Goal: Use online tool/utility: Utilize a website feature to perform a specific function

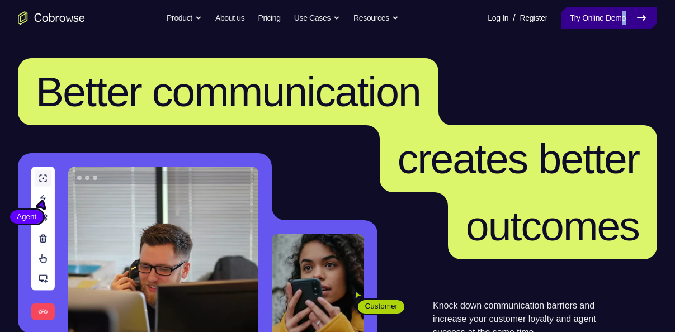
drag, startPoint x: 611, startPoint y: 31, endPoint x: 614, endPoint y: 12, distance: 19.9
click at [614, 12] on nav "Go back Powerful, Flexible and Trustworthy. Avoid all extra friction for both A…" at bounding box center [337, 18] width 675 height 36
click at [614, 12] on link "Try Online Demo" at bounding box center [609, 18] width 96 height 22
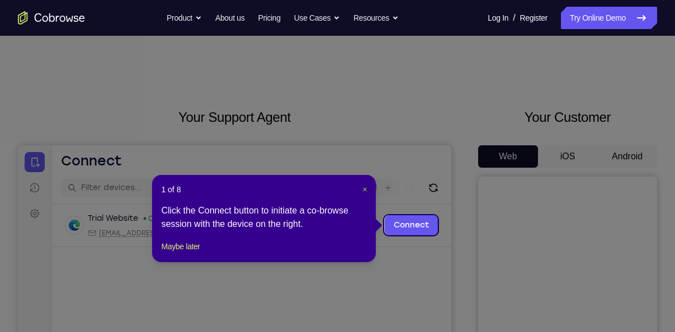
click at [366, 190] on span "×" at bounding box center [364, 189] width 4 height 9
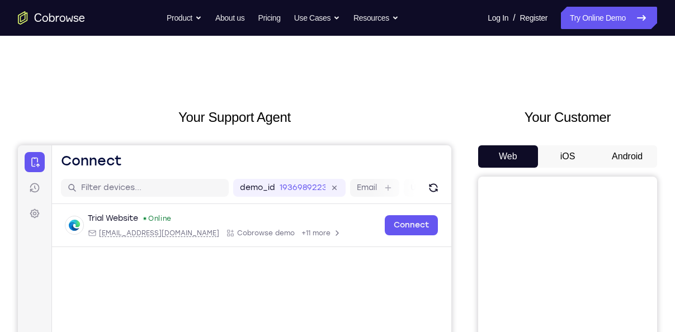
click at [620, 163] on button "Android" at bounding box center [627, 156] width 60 height 22
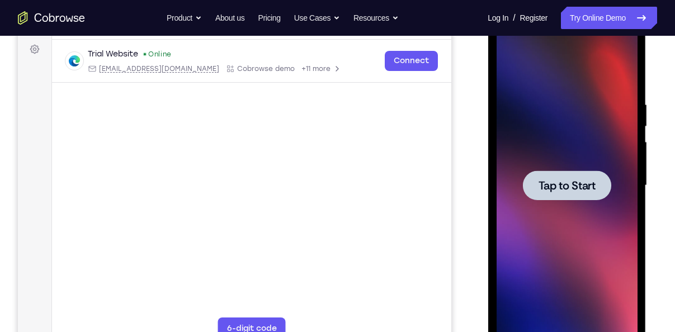
click at [577, 188] on span "Tap to Start" at bounding box center [566, 185] width 57 height 11
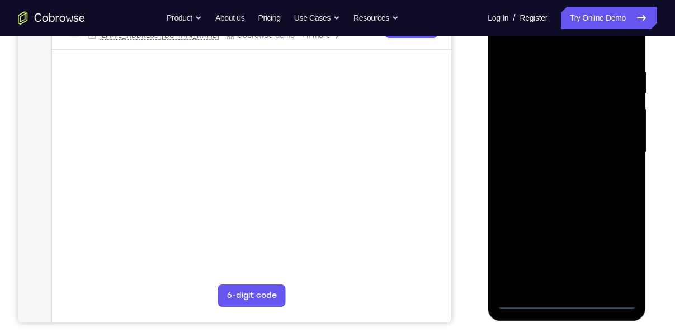
scroll to position [205, 0]
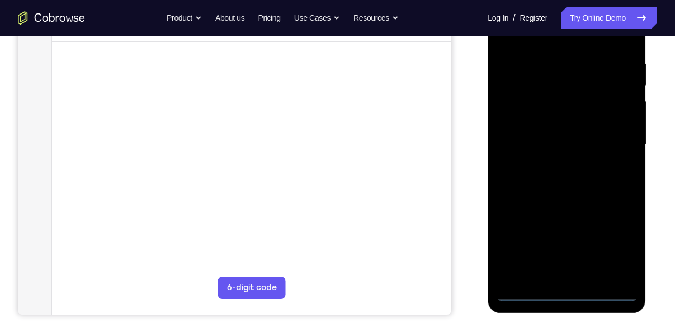
click at [566, 291] on div at bounding box center [566, 144] width 141 height 313
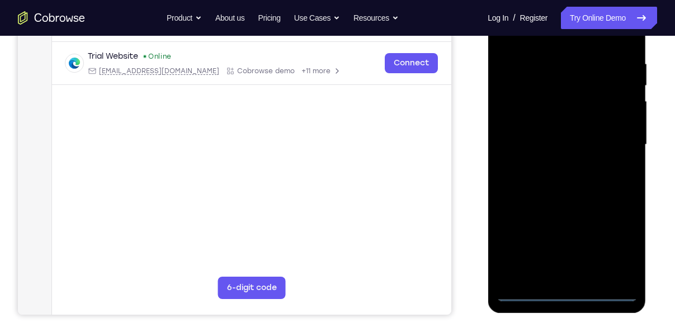
click at [618, 245] on div at bounding box center [566, 144] width 141 height 313
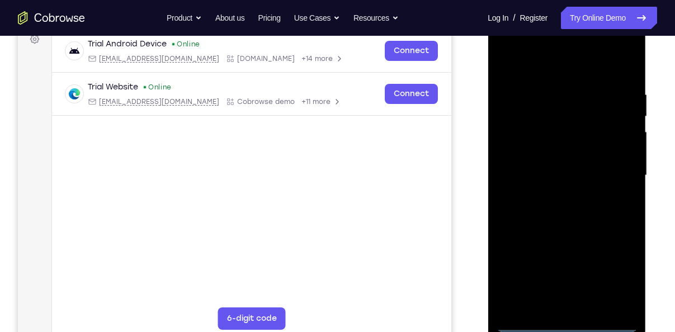
scroll to position [172, 0]
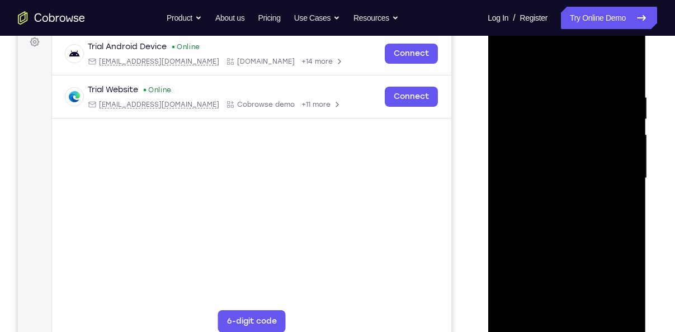
click at [547, 75] on div at bounding box center [566, 178] width 141 height 313
click at [611, 168] on div at bounding box center [566, 178] width 141 height 313
click at [551, 199] on div at bounding box center [566, 178] width 141 height 313
click at [556, 167] on div at bounding box center [566, 178] width 141 height 313
click at [544, 134] on div at bounding box center [566, 178] width 141 height 313
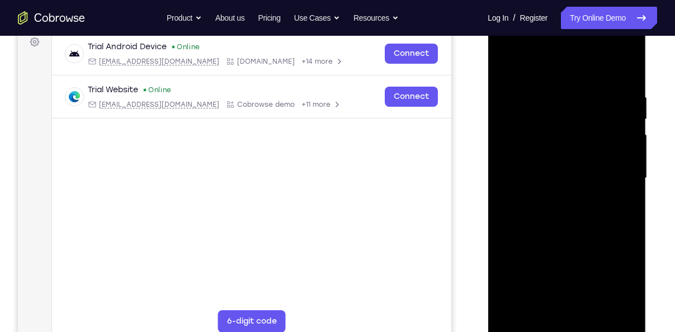
click at [569, 158] on div at bounding box center [566, 178] width 141 height 313
click at [565, 176] on div at bounding box center [566, 178] width 141 height 313
click at [556, 216] on div at bounding box center [566, 178] width 141 height 313
click at [598, 231] on div at bounding box center [566, 178] width 141 height 313
click at [626, 64] on div at bounding box center [566, 178] width 141 height 313
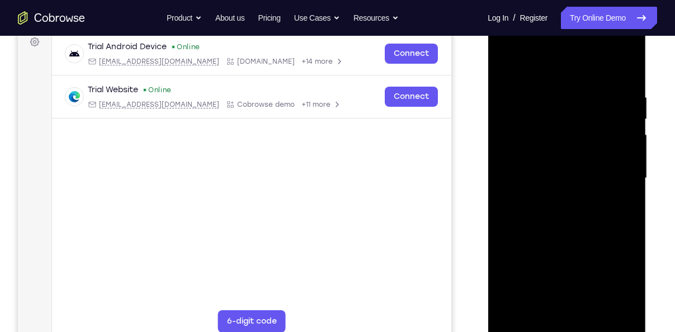
click at [516, 306] on div at bounding box center [566, 178] width 141 height 313
click at [599, 312] on div at bounding box center [566, 178] width 141 height 313
click at [558, 239] on div at bounding box center [566, 178] width 141 height 313
click at [509, 64] on div at bounding box center [566, 178] width 141 height 313
click at [553, 93] on div at bounding box center [566, 178] width 141 height 313
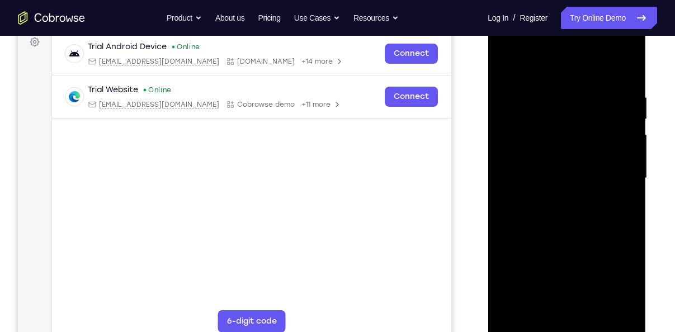
click at [620, 183] on div at bounding box center [566, 178] width 141 height 313
click at [604, 278] on div at bounding box center [566, 178] width 141 height 313
click at [604, 264] on div at bounding box center [566, 178] width 141 height 313
click at [505, 68] on div at bounding box center [566, 178] width 141 height 313
click at [624, 158] on div at bounding box center [566, 178] width 141 height 313
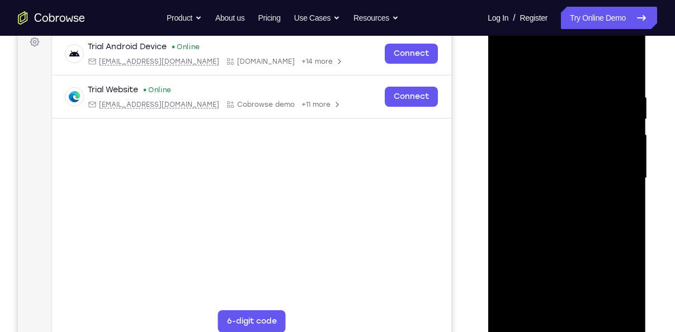
drag, startPoint x: 550, startPoint y: 159, endPoint x: 685, endPoint y: 183, distance: 136.8
click at [647, 183] on html "Online web based iOS Simulators and Android Emulators. Run iPhone, iPad, Mobile…" at bounding box center [566, 180] width 159 height 335
click at [629, 148] on div at bounding box center [566, 178] width 141 height 313
click at [621, 194] on div at bounding box center [566, 178] width 141 height 313
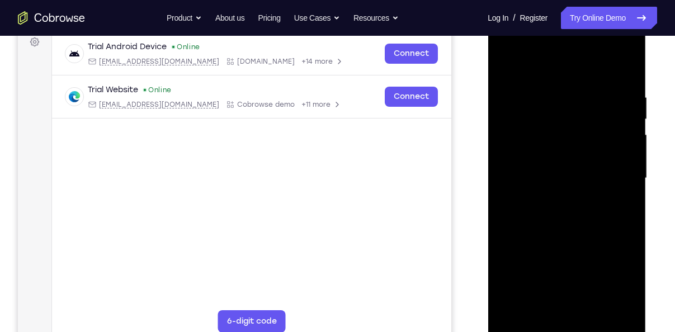
click at [623, 183] on div at bounding box center [566, 178] width 141 height 313
click at [622, 151] on div at bounding box center [566, 178] width 141 height 313
click at [625, 71] on div at bounding box center [566, 178] width 141 height 313
click at [517, 309] on div at bounding box center [566, 178] width 141 height 313
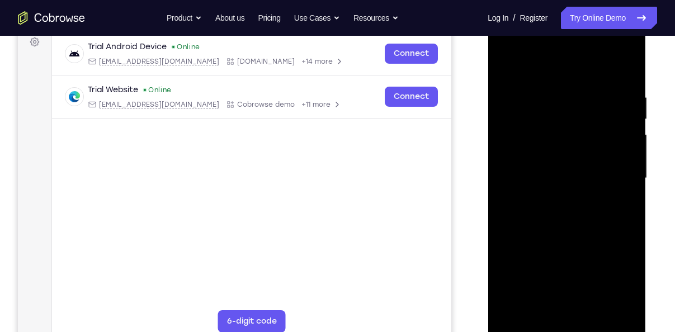
drag, startPoint x: 562, startPoint y: 91, endPoint x: 551, endPoint y: 269, distance: 178.1
click at [551, 269] on div at bounding box center [566, 178] width 141 height 313
click at [562, 101] on div at bounding box center [566, 178] width 141 height 313
click at [615, 126] on div at bounding box center [566, 178] width 141 height 313
click at [617, 130] on div at bounding box center [566, 178] width 141 height 313
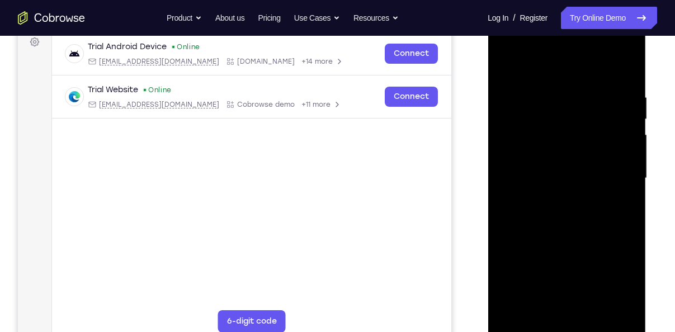
click at [508, 174] on div at bounding box center [566, 178] width 141 height 313
click at [629, 68] on div at bounding box center [566, 178] width 141 height 313
click at [512, 312] on div at bounding box center [566, 178] width 141 height 313
click at [591, 307] on div at bounding box center [566, 178] width 141 height 313
click at [509, 67] on div at bounding box center [566, 178] width 141 height 313
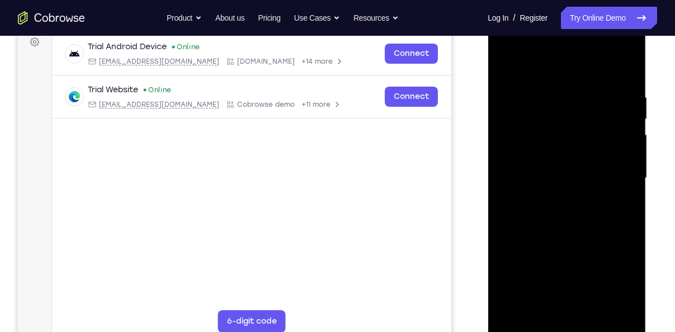
click at [509, 62] on div at bounding box center [566, 178] width 141 height 313
click at [632, 201] on div at bounding box center [566, 178] width 141 height 313
click at [503, 254] on div at bounding box center [566, 178] width 141 height 313
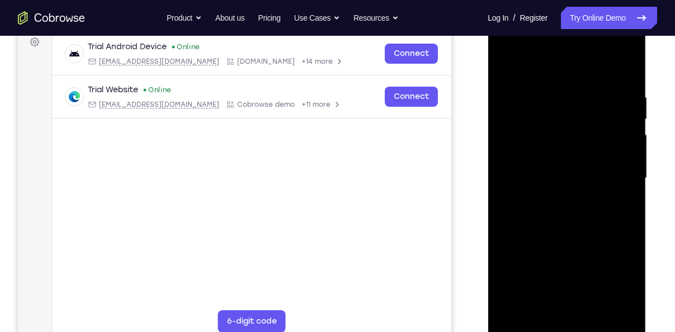
click at [630, 170] on div at bounding box center [566, 178] width 141 height 313
click at [629, 173] on div at bounding box center [566, 178] width 141 height 313
click at [628, 172] on div at bounding box center [566, 178] width 141 height 313
click at [621, 141] on div at bounding box center [566, 178] width 141 height 313
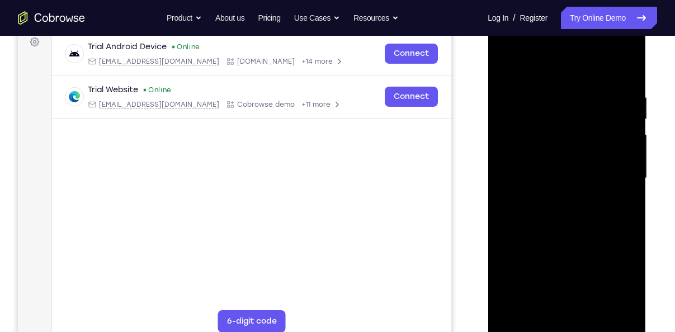
click at [630, 138] on div at bounding box center [566, 178] width 141 height 313
click at [628, 225] on div at bounding box center [566, 178] width 141 height 313
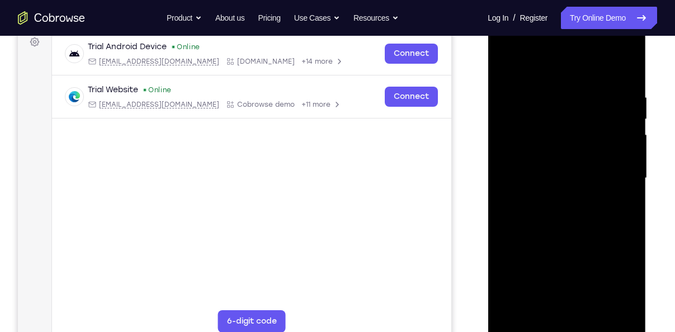
click at [513, 314] on div at bounding box center [566, 178] width 141 height 313
click at [516, 315] on div at bounding box center [566, 178] width 141 height 313
drag, startPoint x: 608, startPoint y: 152, endPoint x: 615, endPoint y: 361, distance: 208.7
click at [615, 331] on html "Online web based iOS Simulators and Android Emulators. Run iPhone, iPad, Mobile…" at bounding box center [566, 180] width 159 height 335
click at [628, 309] on div at bounding box center [566, 178] width 141 height 313
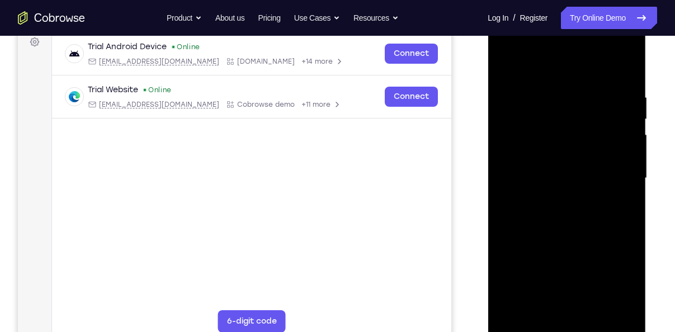
click at [632, 293] on div at bounding box center [566, 178] width 141 height 313
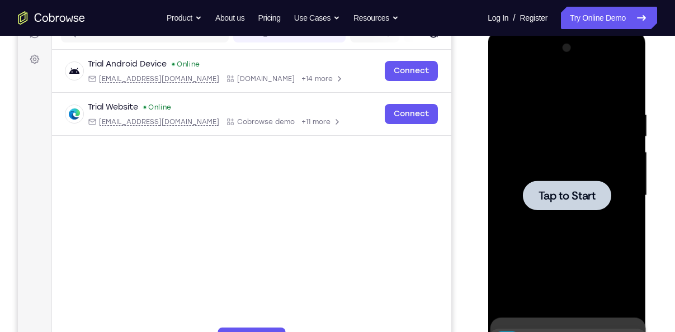
scroll to position [149, 0]
